Goal: Find specific page/section: Locate a particular part of the current website

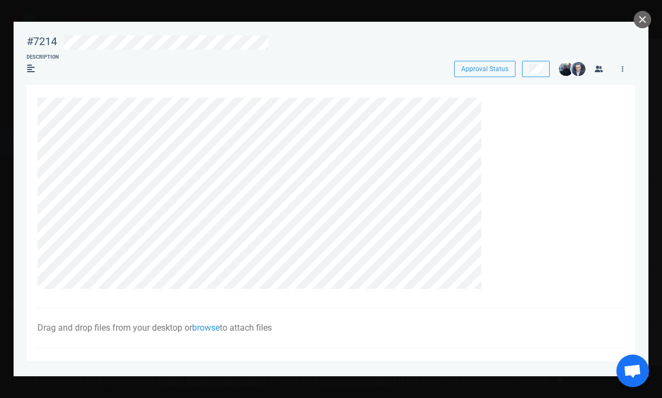
scroll to position [0, 691]
drag, startPoint x: 34, startPoint y: 96, endPoint x: 231, endPoint y: 318, distance: 296.3
click at [231, 318] on section "Drag and drop files from your desktop or browse to attach files Attach Files Co…" at bounding box center [331, 358] width 609 height 547
click at [29, 93] on section "Drag and drop files from your desktop or browse to attach files Attach Files Co…" at bounding box center [331, 358] width 609 height 547
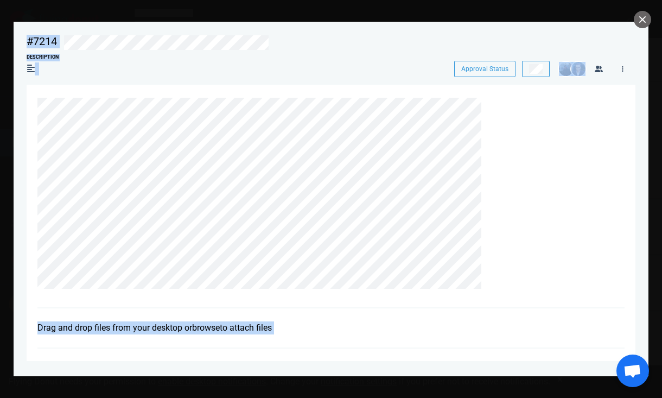
drag, startPoint x: 16, startPoint y: 30, endPoint x: 625, endPoint y: 352, distance: 689.1
click at [625, 352] on section "#7214 Approval Status Description Approval Status Drag and drop files from your…" at bounding box center [331, 195] width 635 height 346
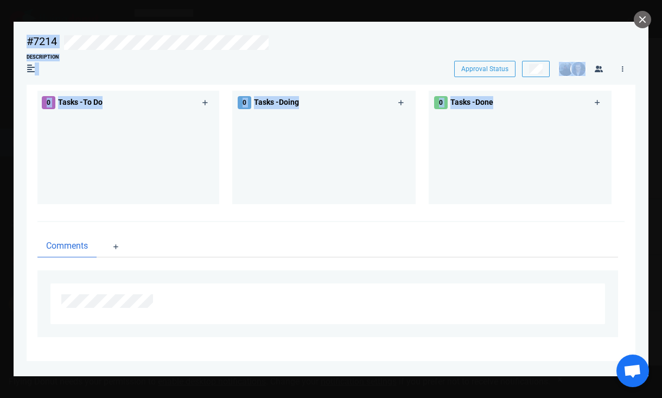
scroll to position [0, 0]
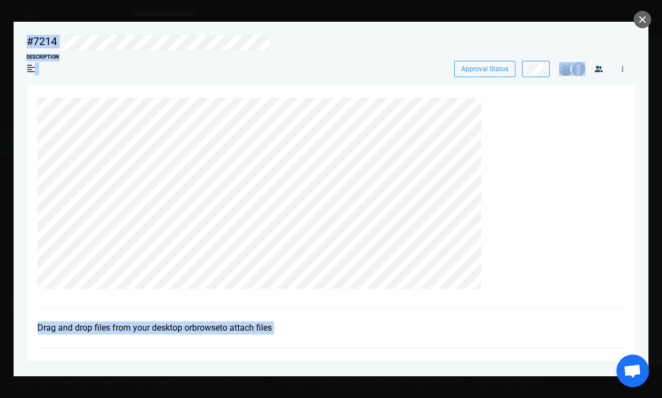
click at [35, 46] on div "#7214" at bounding box center [42, 42] width 30 height 14
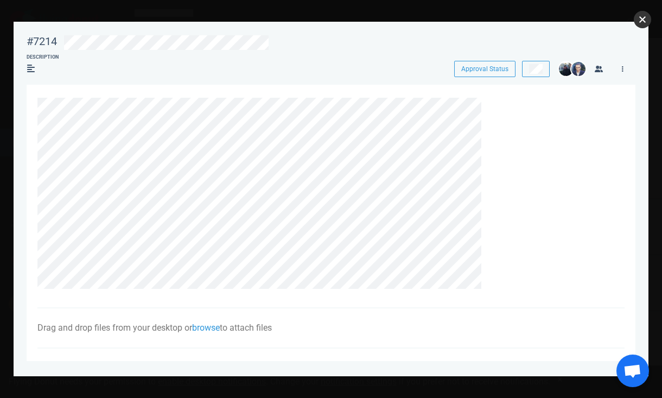
click at [642, 24] on button "close" at bounding box center [642, 19] width 17 height 17
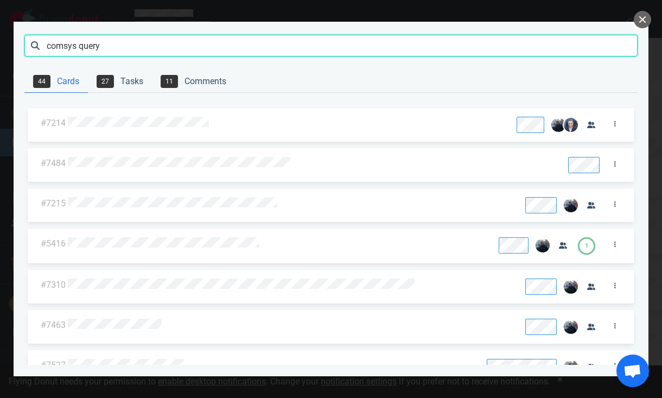
click at [206, 48] on input "comsys query" at bounding box center [330, 46] width 613 height 22
